Goal: Task Accomplishment & Management: Manage account settings

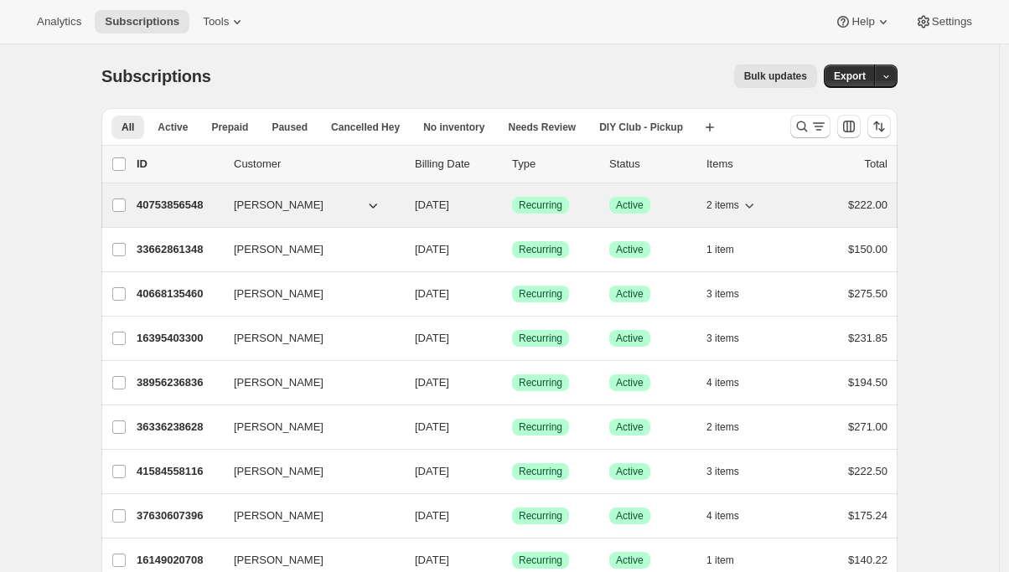
click at [152, 213] on p "40753856548" at bounding box center [179, 205] width 84 height 17
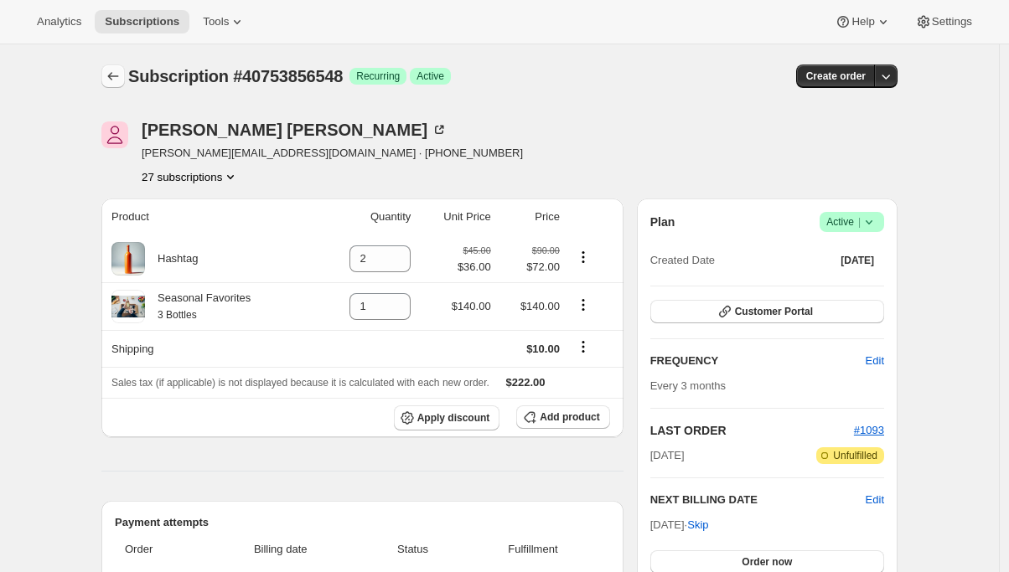
click at [118, 70] on icon "Subscriptions" at bounding box center [113, 76] width 17 height 17
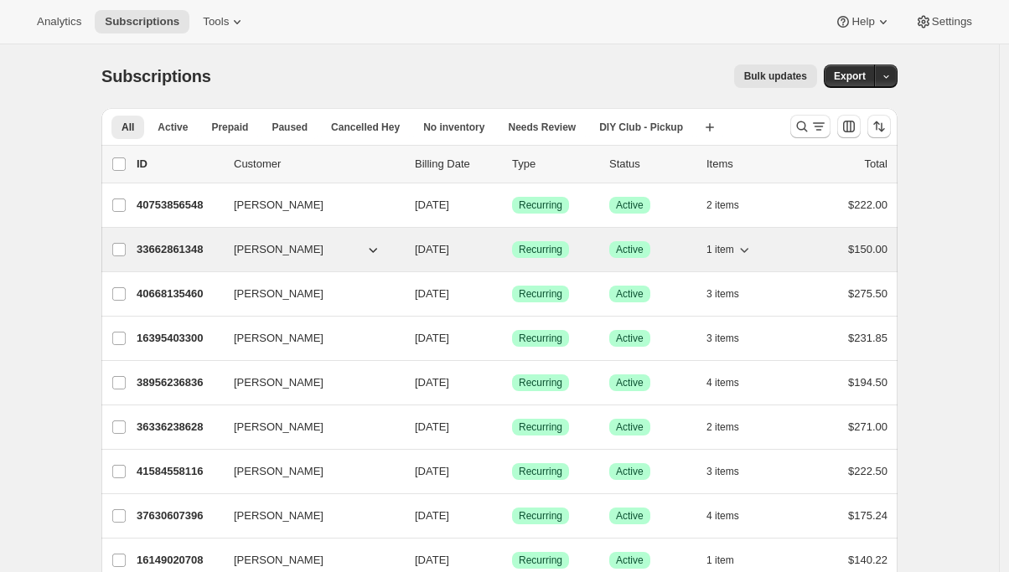
click at [153, 246] on p "33662861348" at bounding box center [179, 249] width 84 height 17
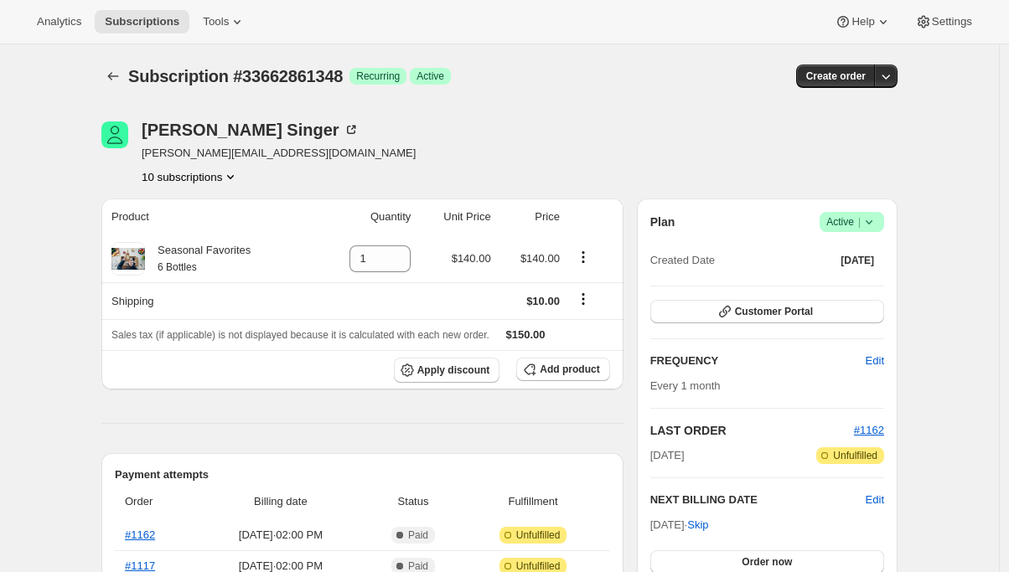
click at [196, 177] on button "10 subscriptions" at bounding box center [190, 176] width 97 height 17
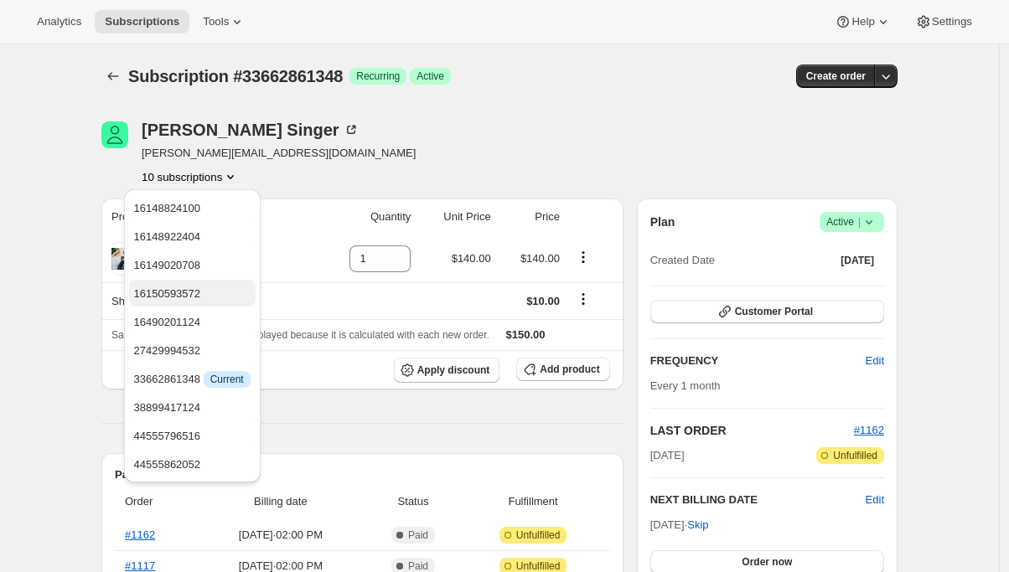
click at [173, 280] on button "16150593572" at bounding box center [192, 293] width 127 height 27
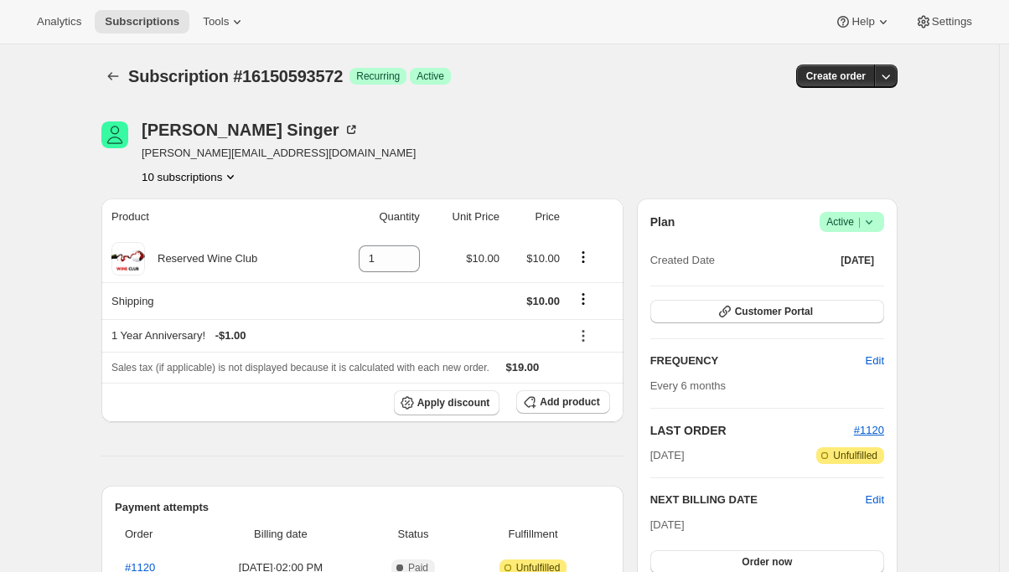
click at [232, 177] on icon "Product actions" at bounding box center [230, 176] width 17 height 17
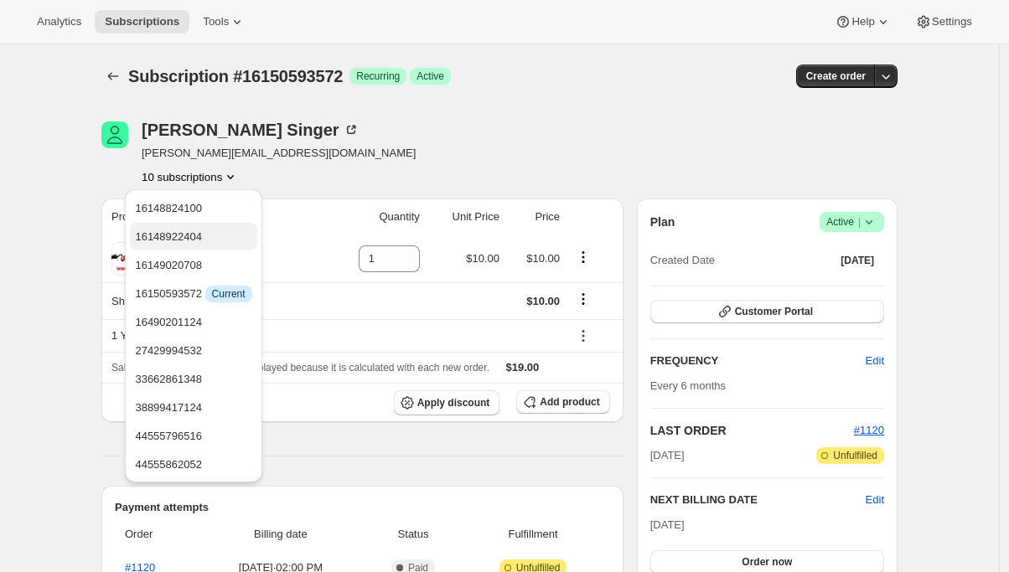
click at [217, 231] on span "16148922404" at bounding box center [193, 237] width 116 height 17
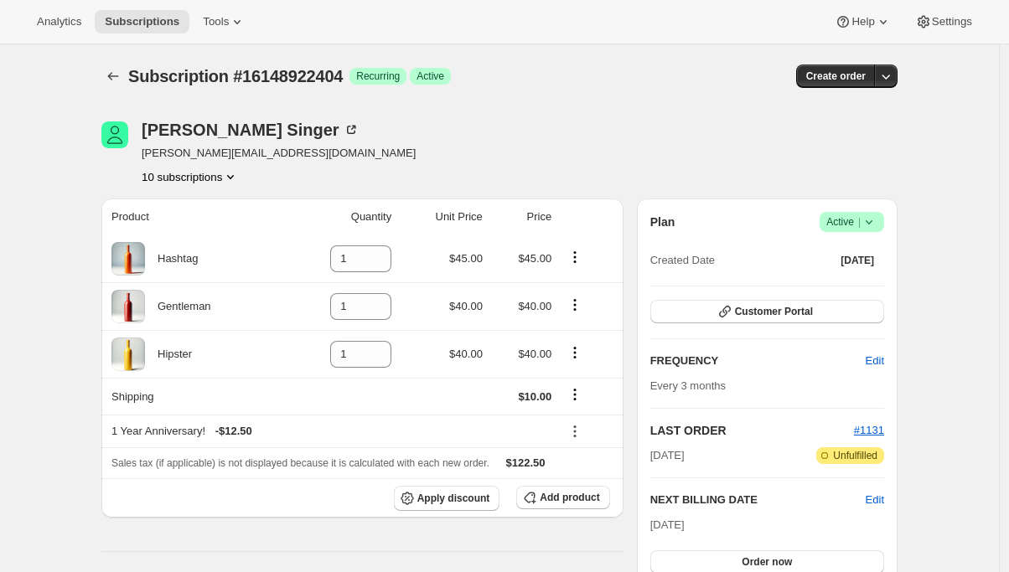
click at [195, 178] on button "10 subscriptions" at bounding box center [190, 176] width 97 height 17
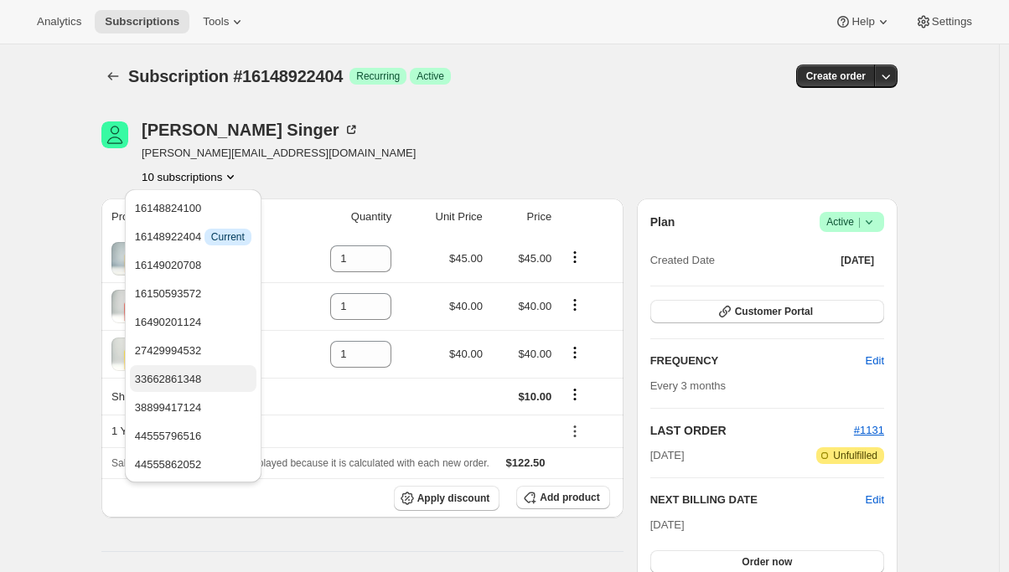
click at [174, 385] on span "33662861348" at bounding box center [168, 379] width 67 height 13
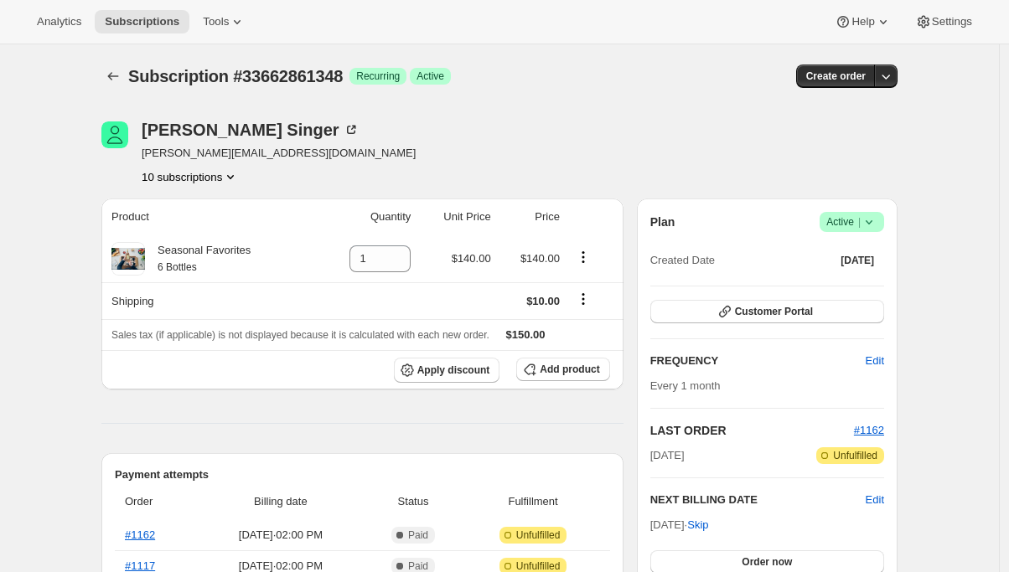
click at [232, 180] on icon "Product actions" at bounding box center [230, 176] width 17 height 17
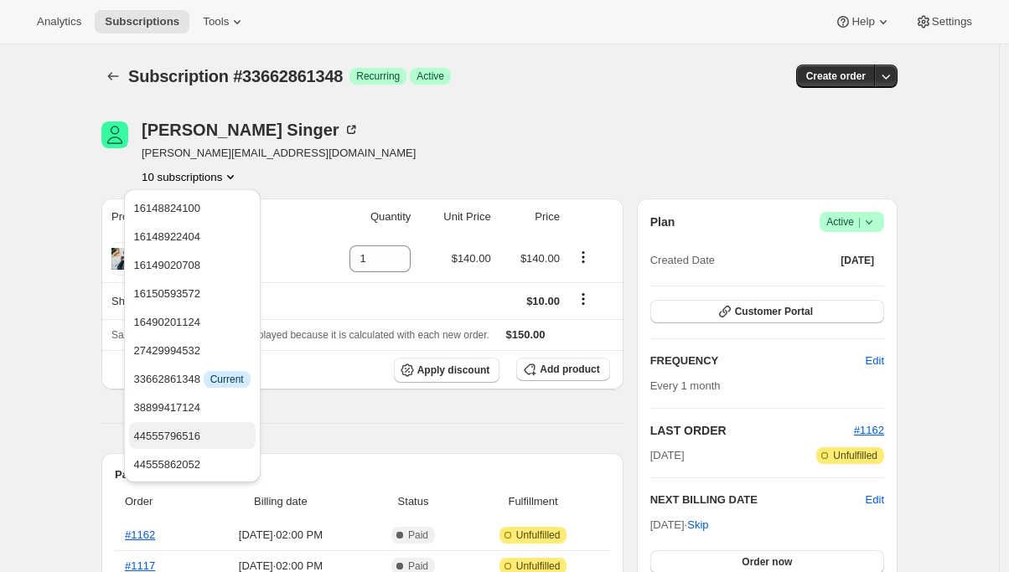
click at [175, 434] on span "44555796516" at bounding box center [167, 436] width 67 height 13
